Goal: Information Seeking & Learning: Understand process/instructions

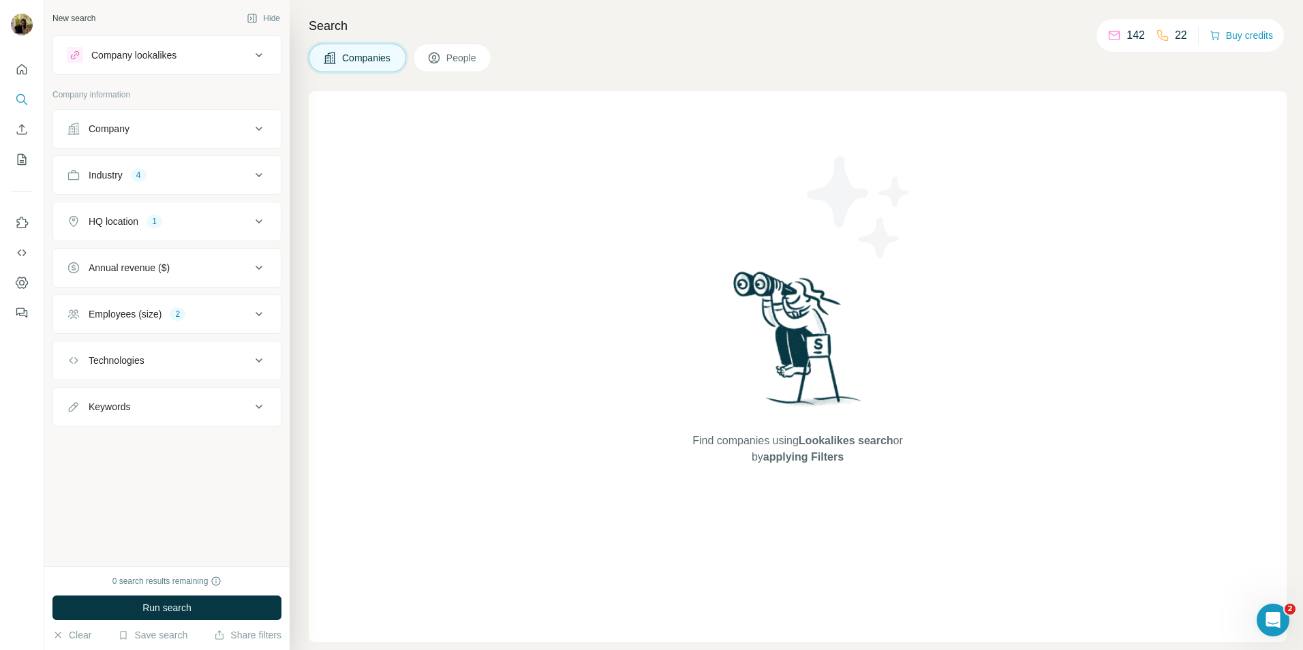
drag, startPoint x: 230, startPoint y: 187, endPoint x: 245, endPoint y: 157, distance: 33.5
click at [231, 186] on button "Industry 4" at bounding box center [167, 175] width 228 height 33
click at [246, 157] on div "Industry 4" at bounding box center [166, 175] width 229 height 40
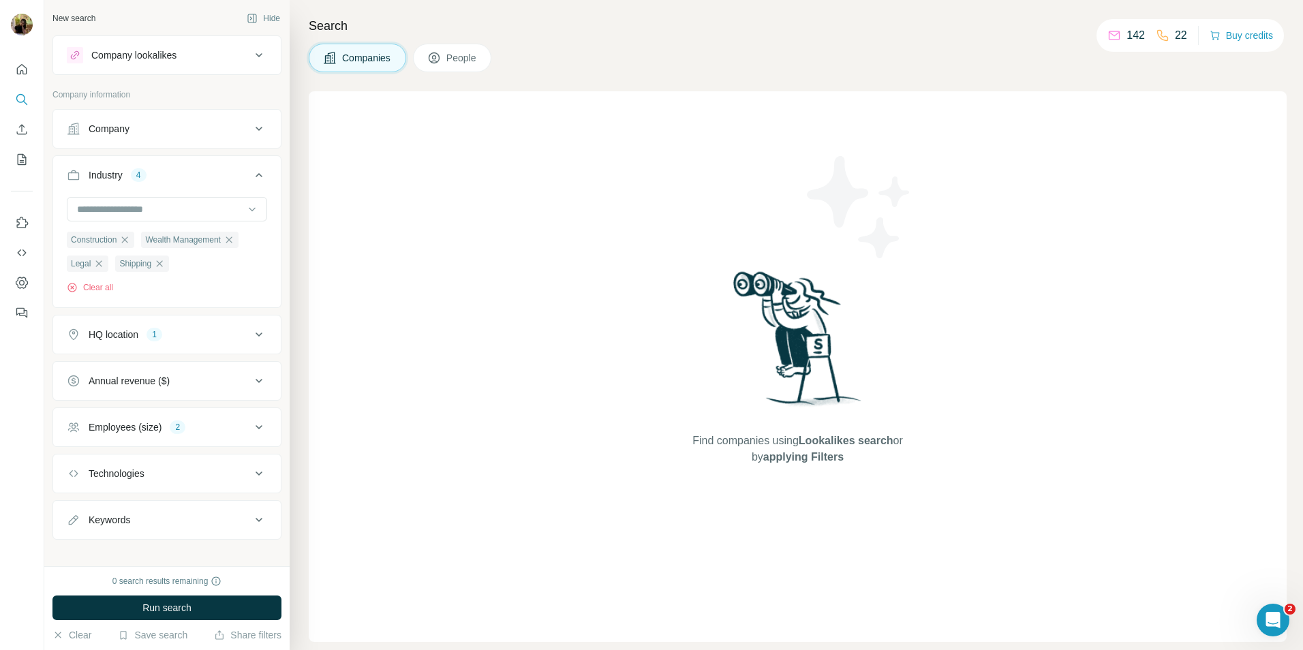
click at [231, 189] on button "Industry 4" at bounding box center [167, 178] width 228 height 38
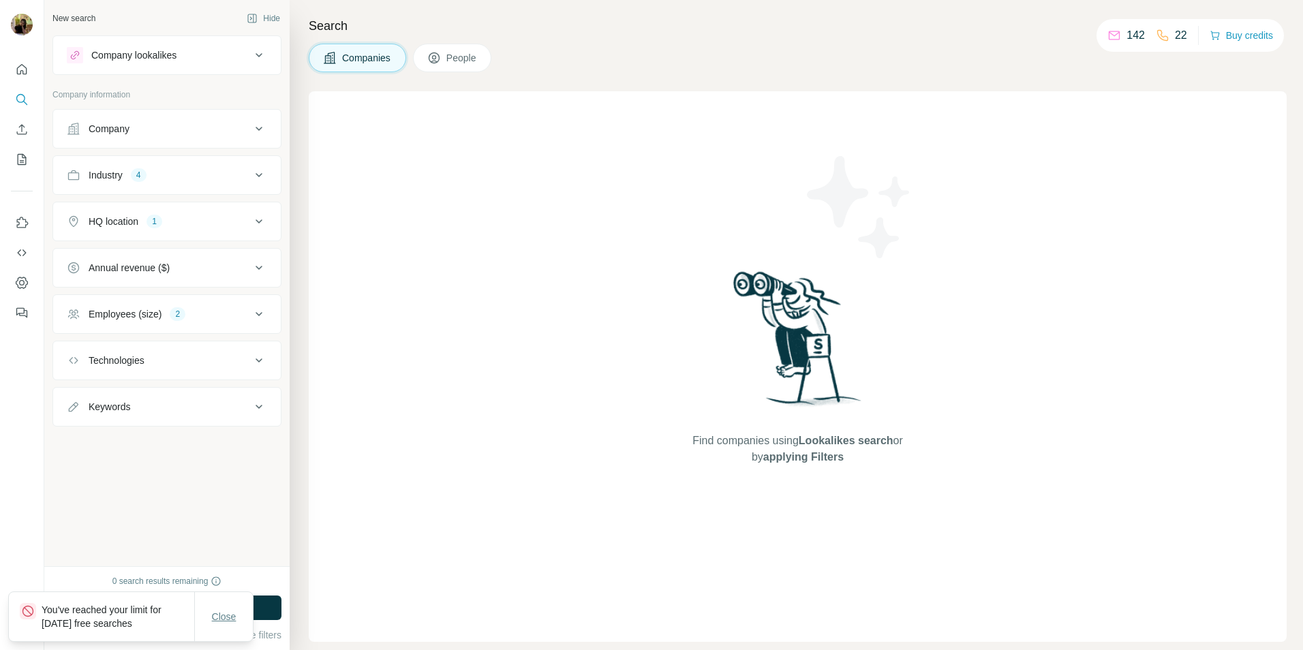
click at [225, 617] on span "Close" at bounding box center [224, 617] width 25 height 14
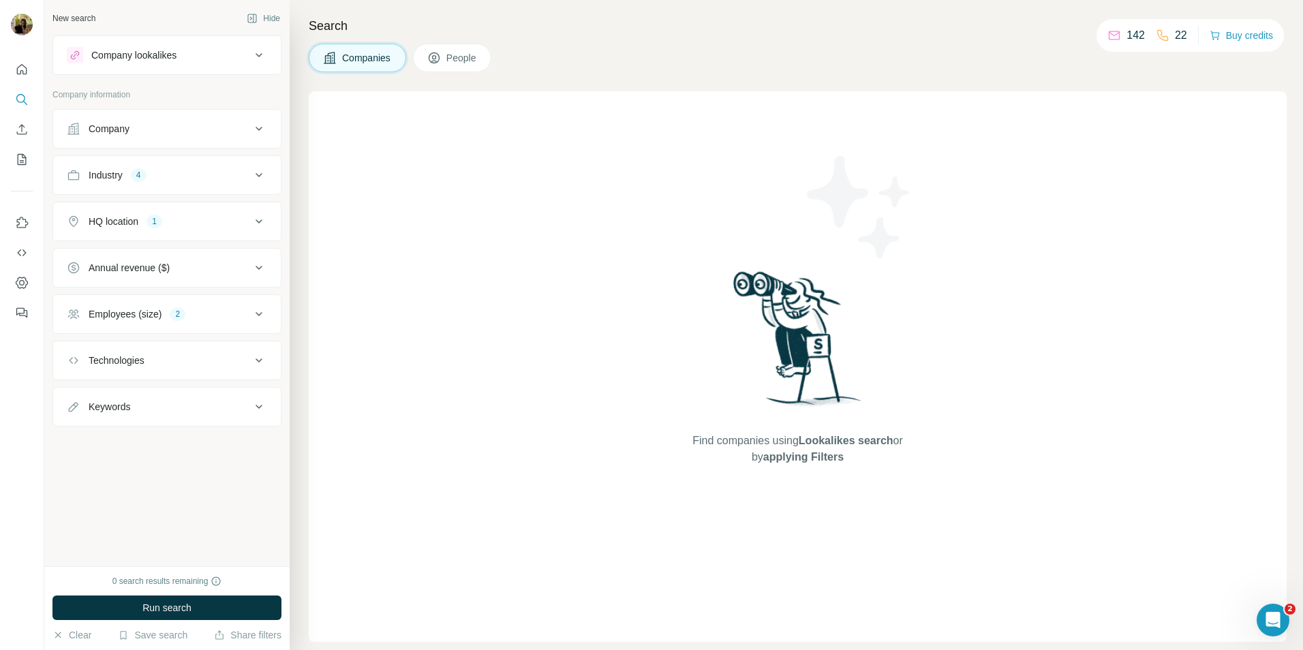
click at [161, 583] on div "0 search results remaining" at bounding box center [167, 581] width 110 height 12
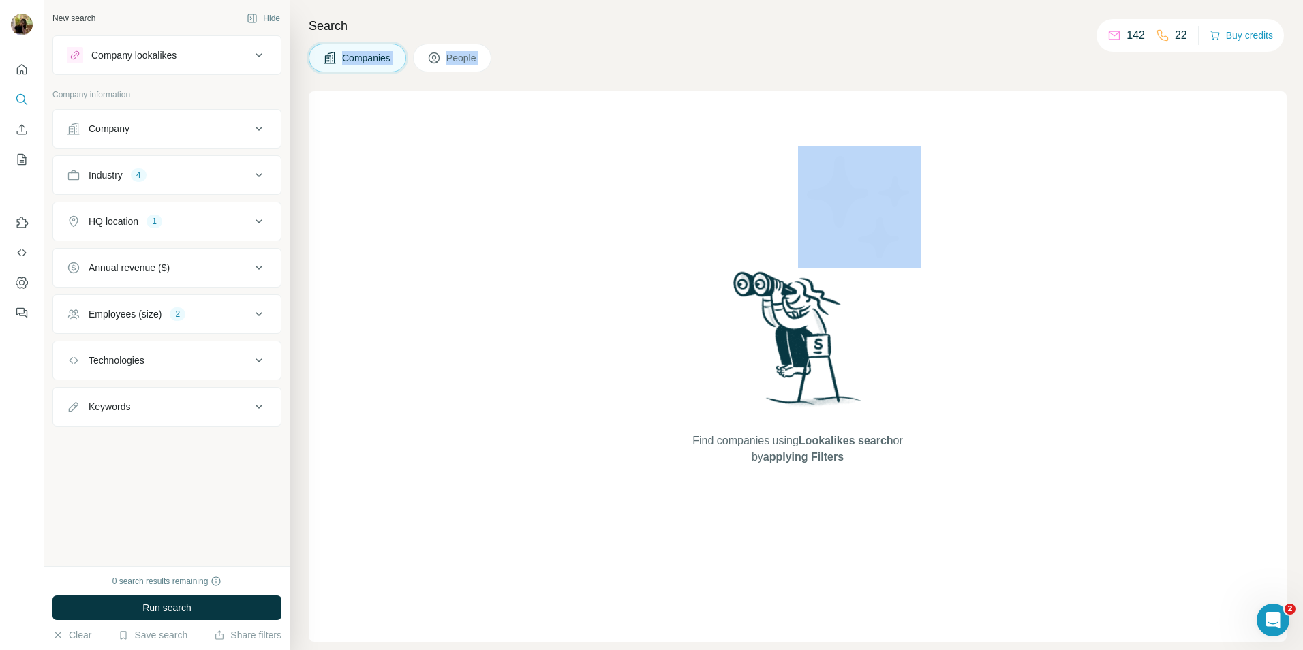
drag, startPoint x: 625, startPoint y: 36, endPoint x: 719, endPoint y: 97, distance: 111.3
click at [719, 97] on div "Search Companies People Find companies using Lookalikes search or by applying F…" at bounding box center [796, 325] width 1013 height 650
drag, startPoint x: 719, startPoint y: 97, endPoint x: 781, endPoint y: 88, distance: 62.6
click at [781, 88] on div "Search Companies People Find companies using Lookalikes search or by applying F…" at bounding box center [796, 325] width 1013 height 650
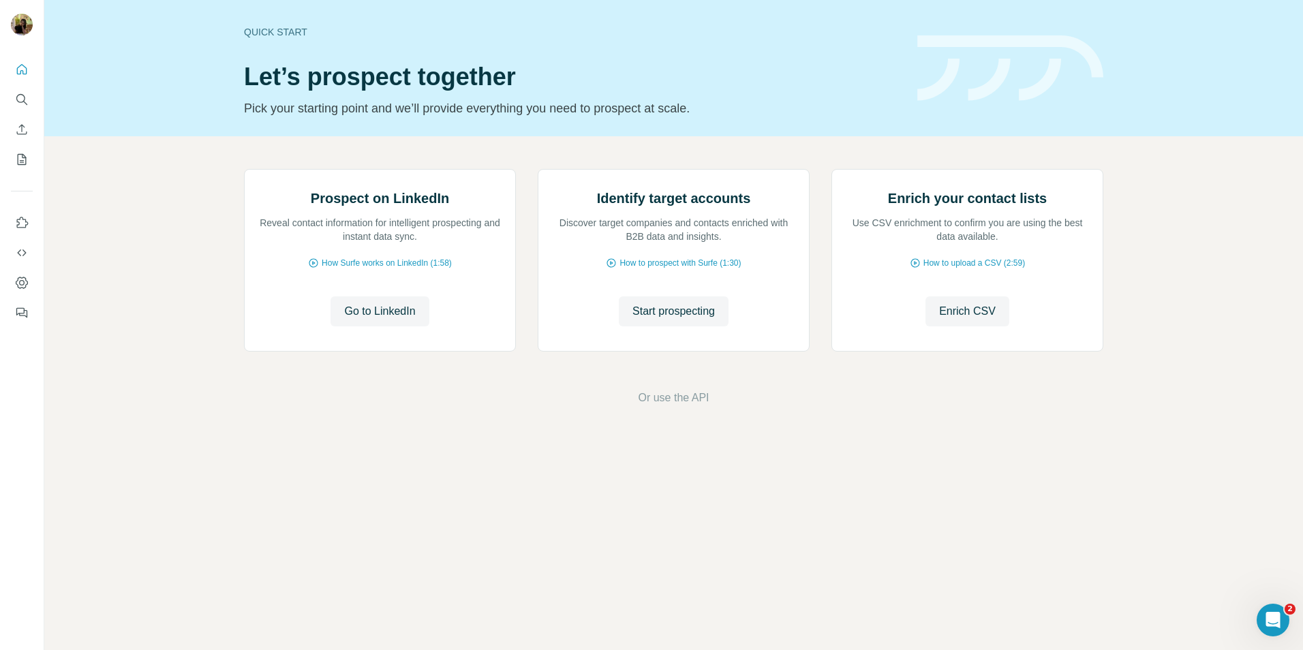
click at [210, 142] on div "Prospect on LinkedIn Reveal contact information for intelligent prospecting and…" at bounding box center [673, 287] width 1258 height 303
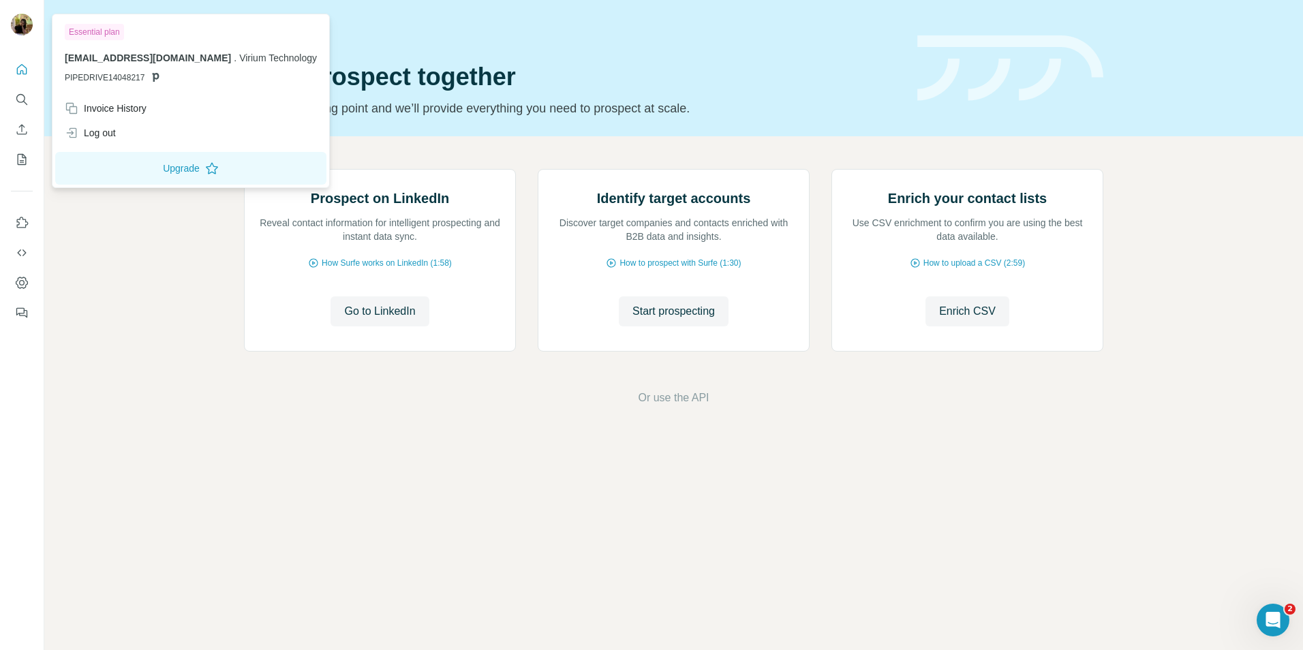
click at [20, 12] on div at bounding box center [24, 26] width 40 height 45
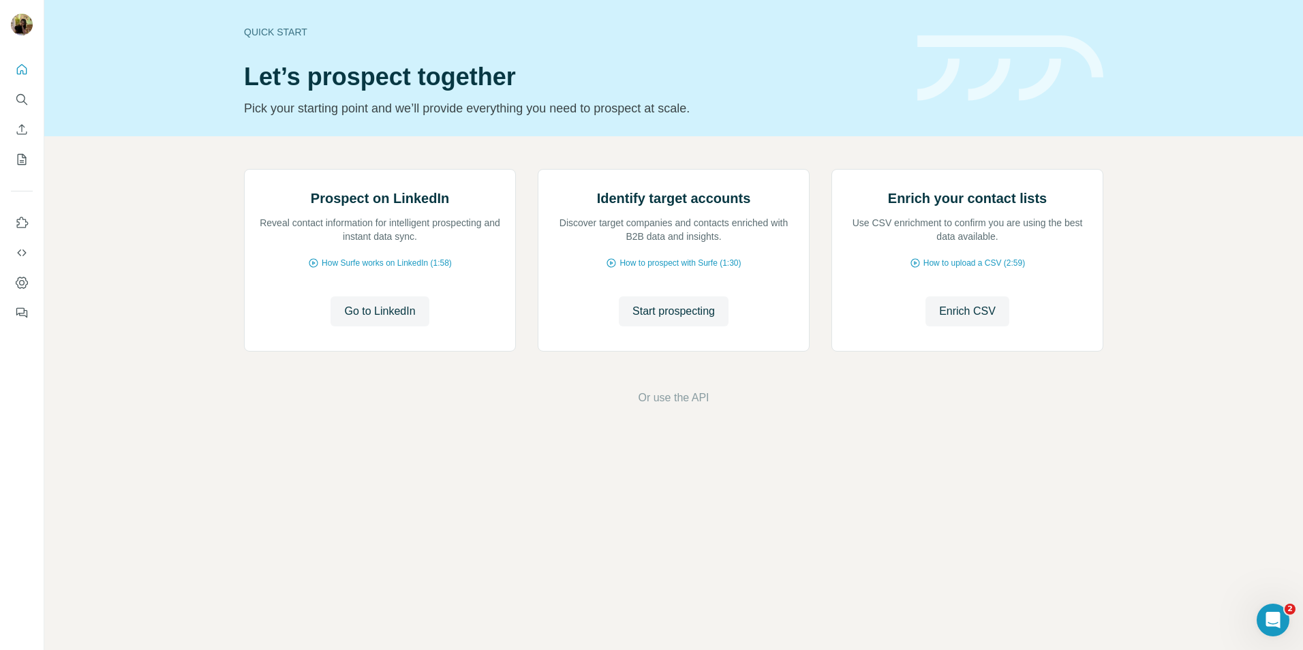
click at [22, 17] on img at bounding box center [22, 25] width 22 height 22
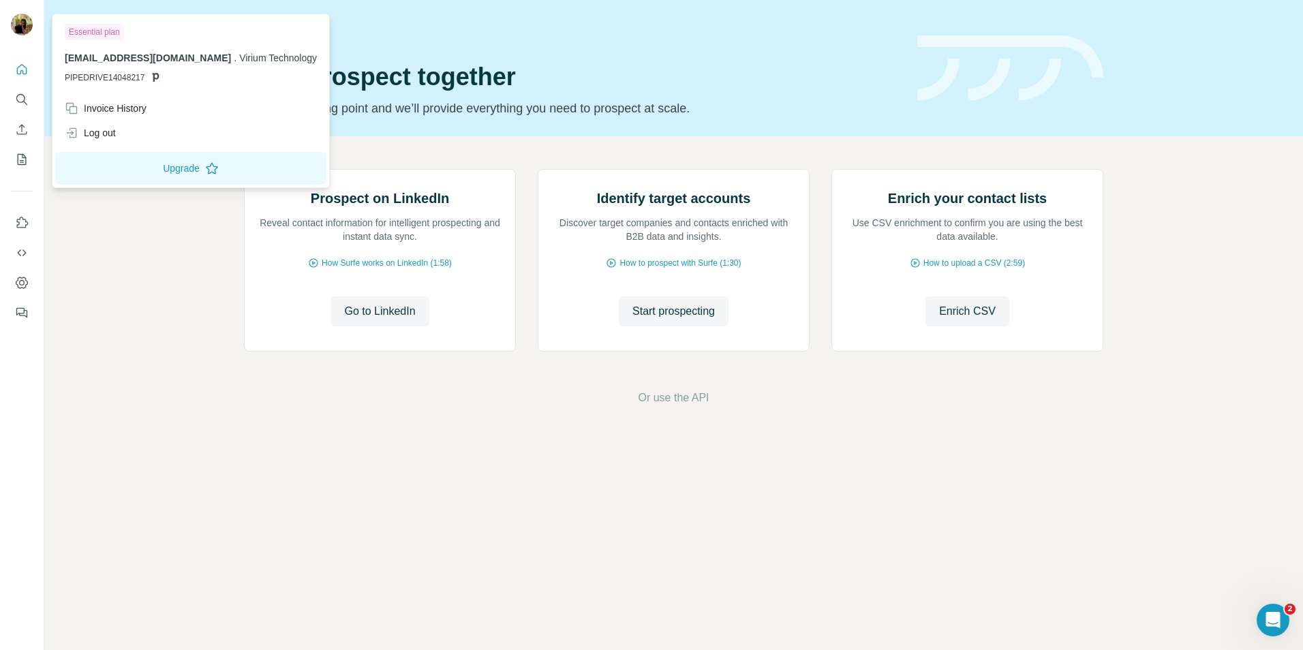
click at [426, 96] on div "Quick start Let’s prospect together Pick your starting point and we’ll provide …" at bounding box center [572, 67] width 657 height 99
